Goal: Task Accomplishment & Management: Manage account settings

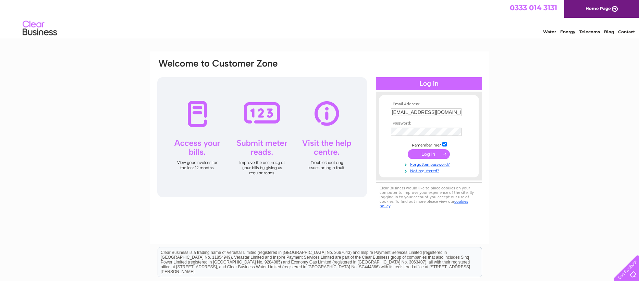
click at [418, 158] on input "submit" at bounding box center [429, 154] width 42 height 10
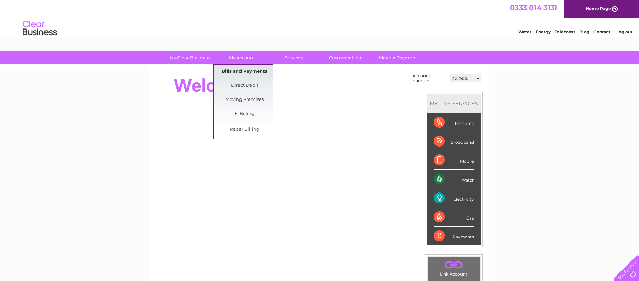
click at [244, 70] on link "Bills and Payments" at bounding box center [244, 72] width 57 height 14
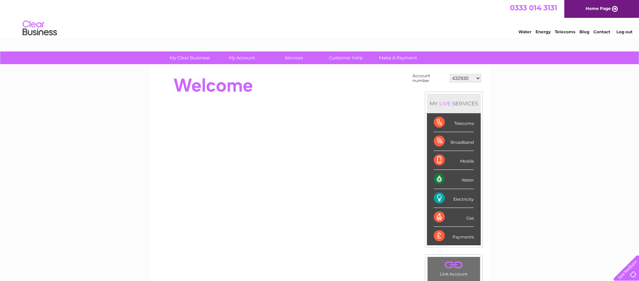
select select "30279407"
click option "30279407" at bounding box center [0, 0] width 0 height 0
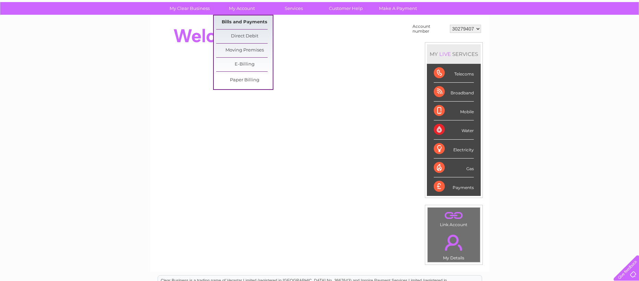
click at [241, 20] on link "Bills and Payments" at bounding box center [244, 22] width 57 height 14
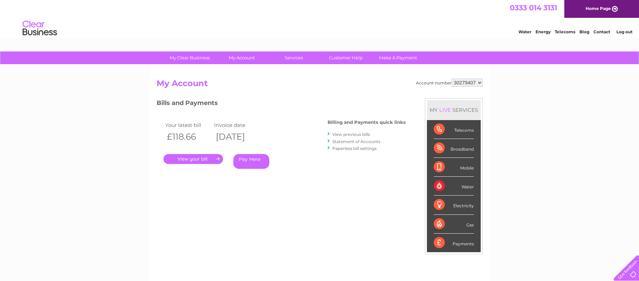
click at [199, 159] on link "." at bounding box center [194, 159] width 60 height 10
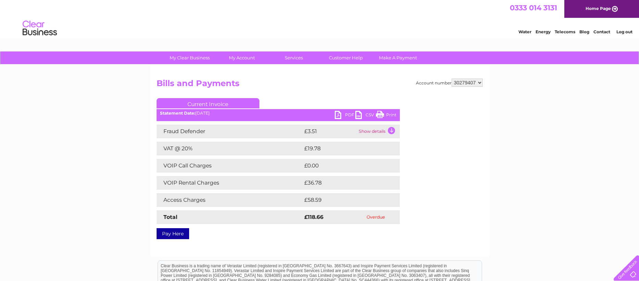
click at [337, 116] on link "PDF" at bounding box center [345, 116] width 21 height 10
